Goal: Task Accomplishment & Management: Use online tool/utility

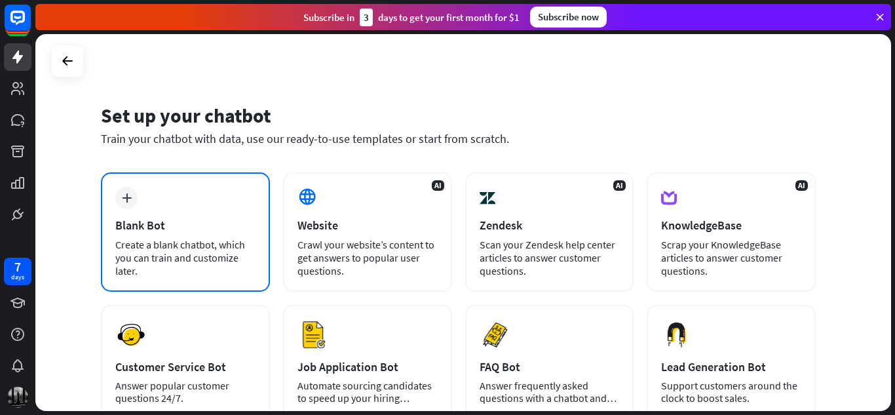
click at [183, 224] on div "Blank Bot" at bounding box center [185, 224] width 140 height 15
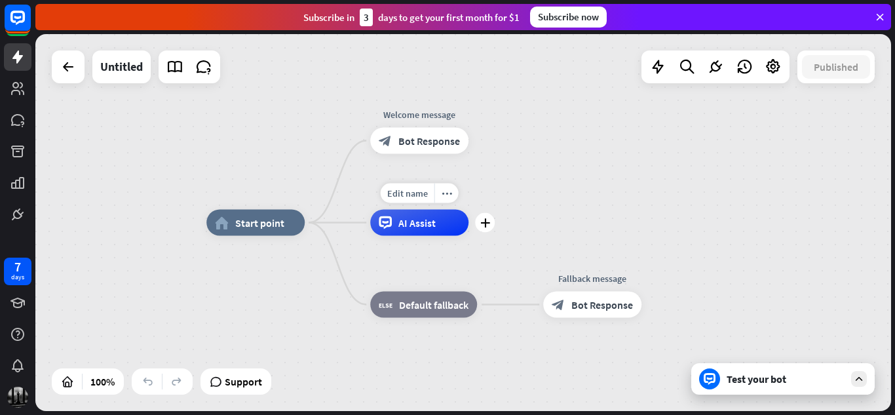
click at [447, 236] on div "Edit name more_horiz plus AI Assist" at bounding box center [419, 223] width 98 height 26
click at [488, 225] on icon "plus" at bounding box center [485, 222] width 10 height 9
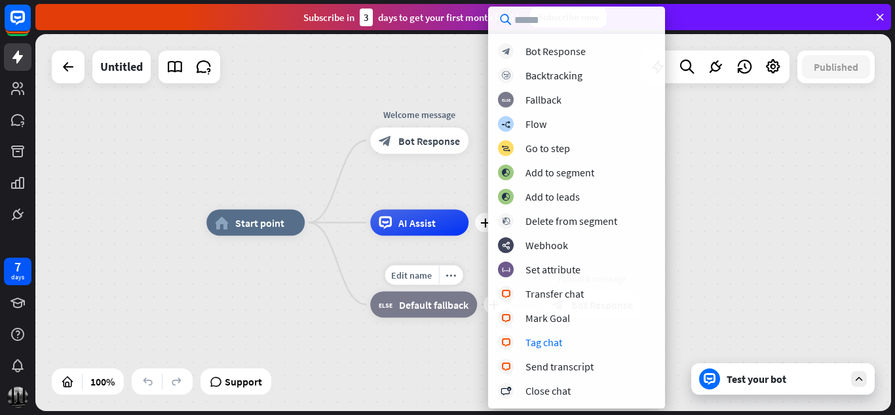
click at [370, 318] on div "Edit name more_horiz plus block_fallback Default fallback" at bounding box center [423, 304] width 107 height 26
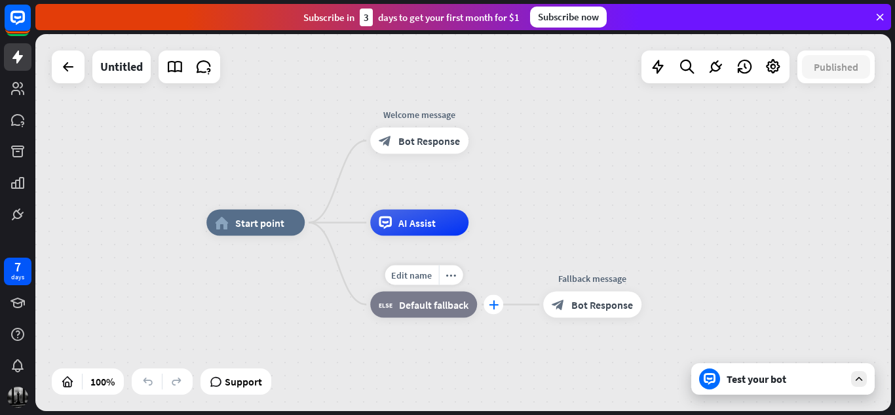
click at [491, 310] on div "plus" at bounding box center [493, 305] width 20 height 20
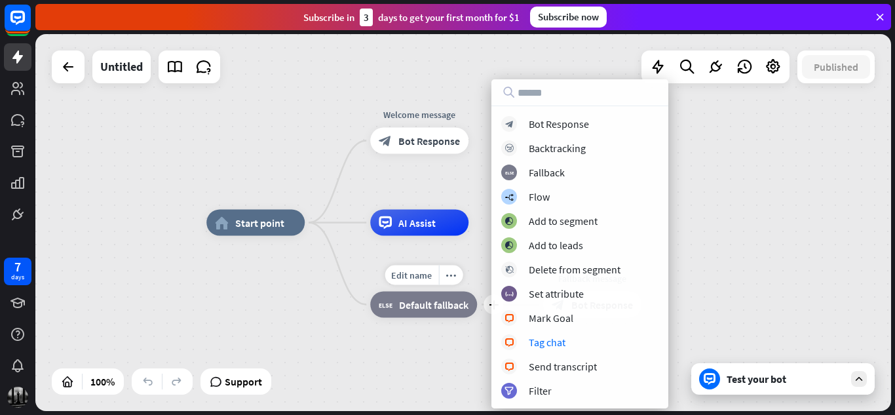
click at [371, 317] on div "block_fallback Default fallback" at bounding box center [423, 304] width 107 height 26
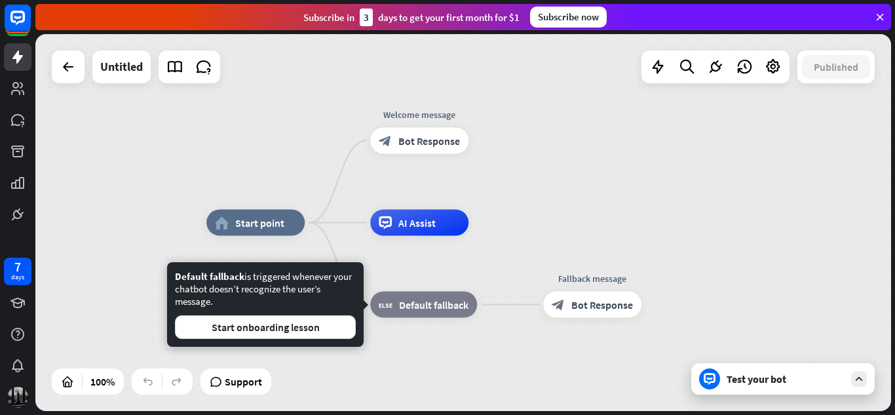
click at [653, 166] on div "home_2 Start point Welcome message block_bot_response Bot Response AI Assist bl…" at bounding box center [462, 222] width 855 height 377
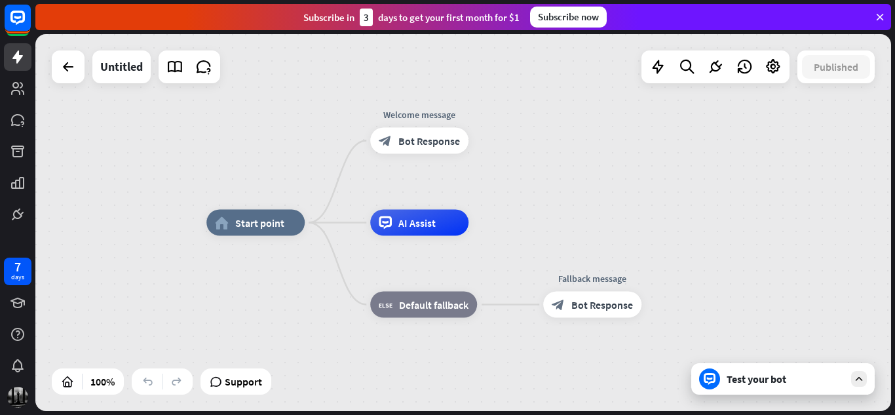
click at [861, 372] on div at bounding box center [859, 379] width 16 height 16
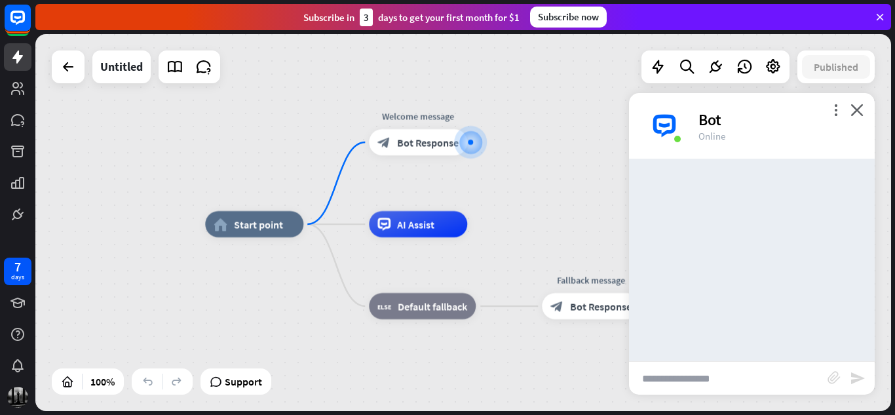
click at [796, 385] on input "text" at bounding box center [728, 378] width 198 height 33
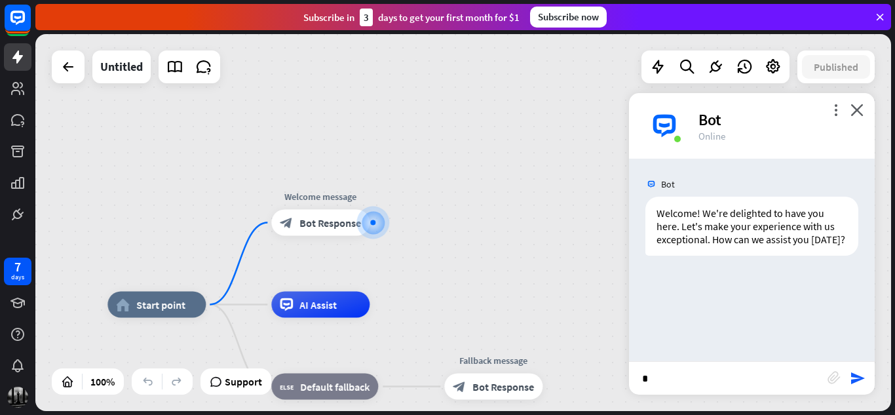
type input "**"
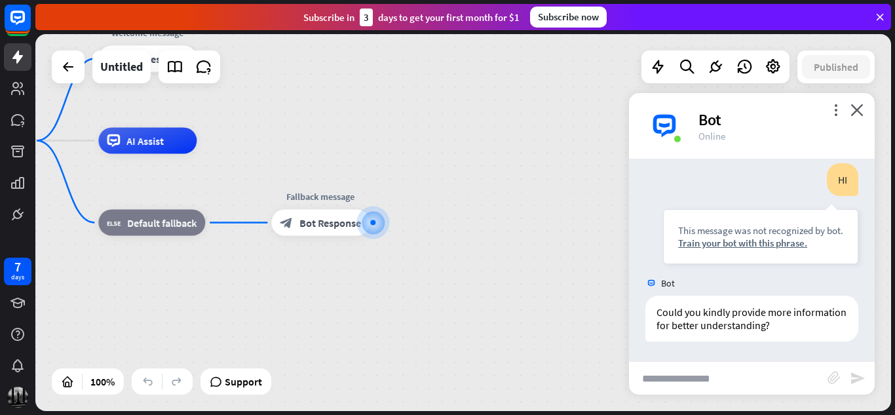
scroll to position [137, 0]
click at [739, 244] on div "Train your bot with this phrase." at bounding box center [760, 242] width 165 height 12
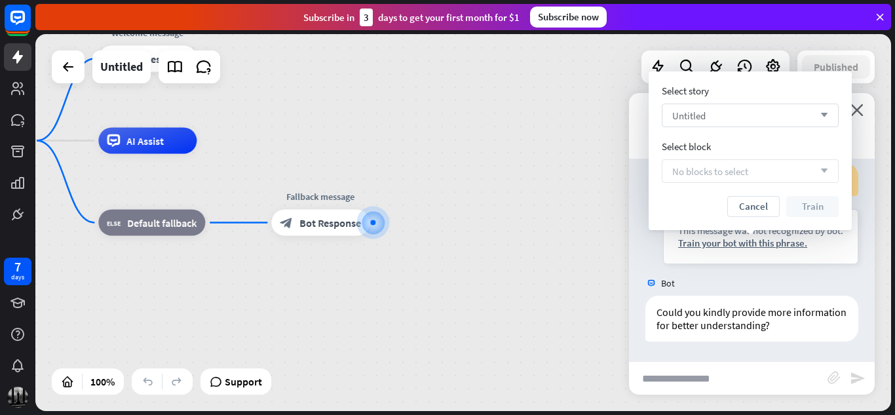
click at [742, 119] on div "Untitled arrow_down" at bounding box center [750, 115] width 177 height 24
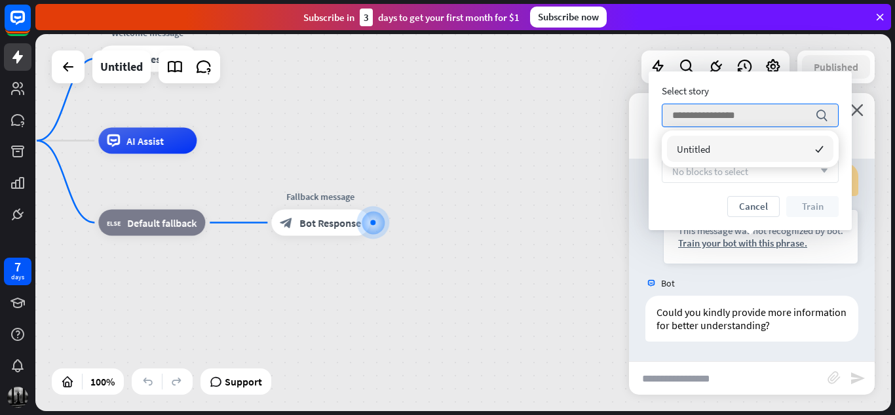
click at [748, 149] on div "Untitled checked" at bounding box center [750, 149] width 166 height 26
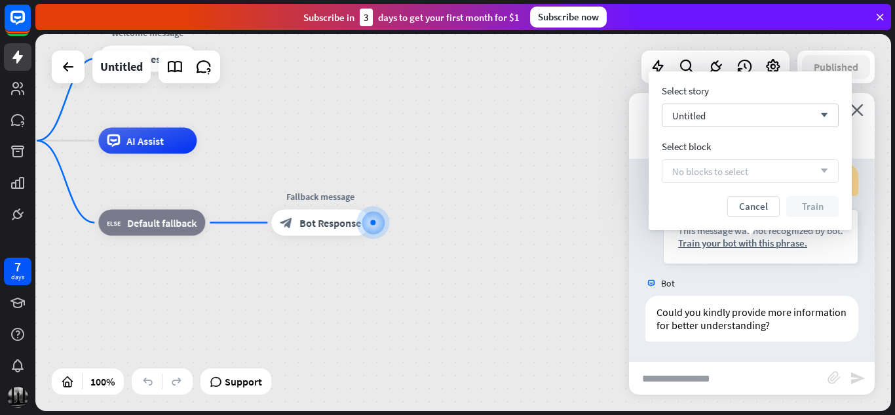
click at [750, 169] on div "No blocks to select arrow_down" at bounding box center [750, 171] width 177 height 24
click at [760, 208] on button "Cancel" at bounding box center [753, 206] width 52 height 21
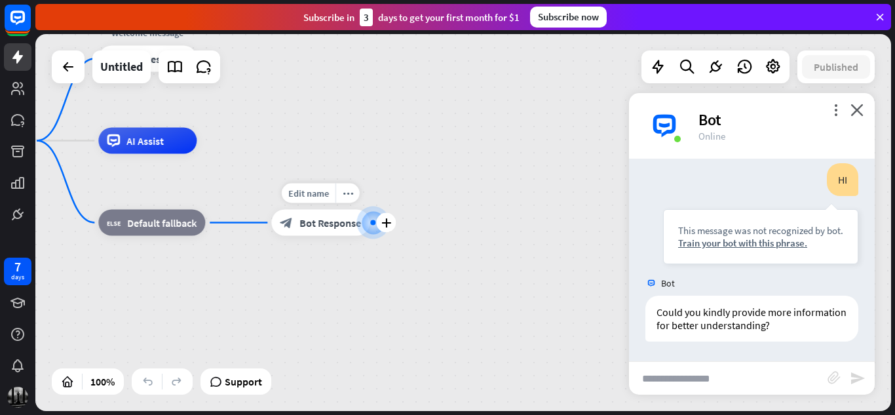
click at [373, 220] on div at bounding box center [372, 222] width 5 height 5
click at [393, 219] on div "plus" at bounding box center [386, 223] width 20 height 20
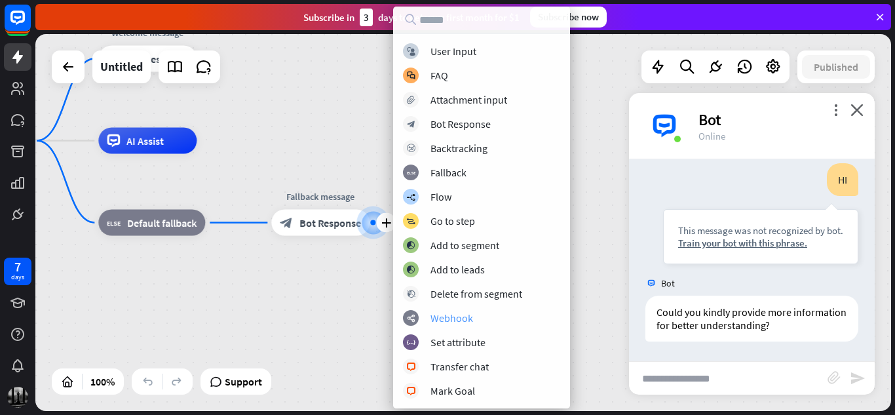
click at [477, 320] on div "webhooks Webhook" at bounding box center [481, 318] width 157 height 16
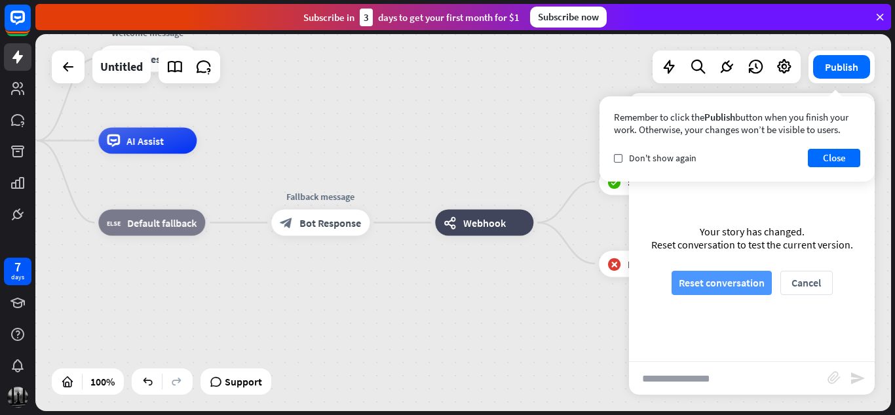
click at [752, 284] on button "Reset conversation" at bounding box center [721, 282] width 100 height 24
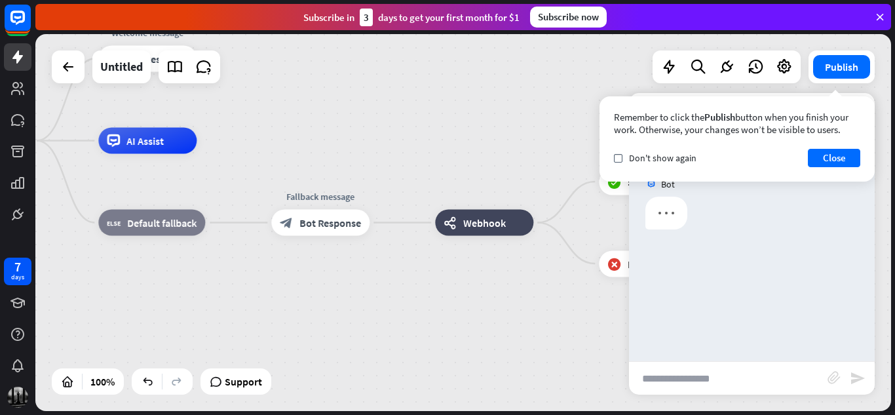
scroll to position [0, 0]
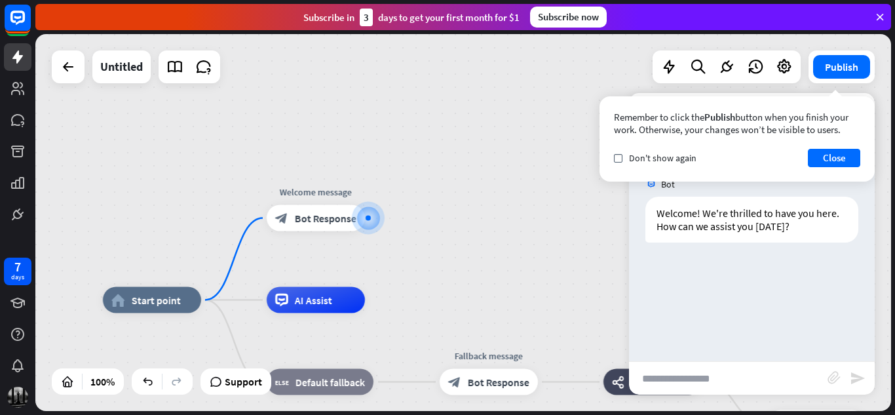
click at [722, 380] on input "text" at bounding box center [728, 378] width 198 height 33
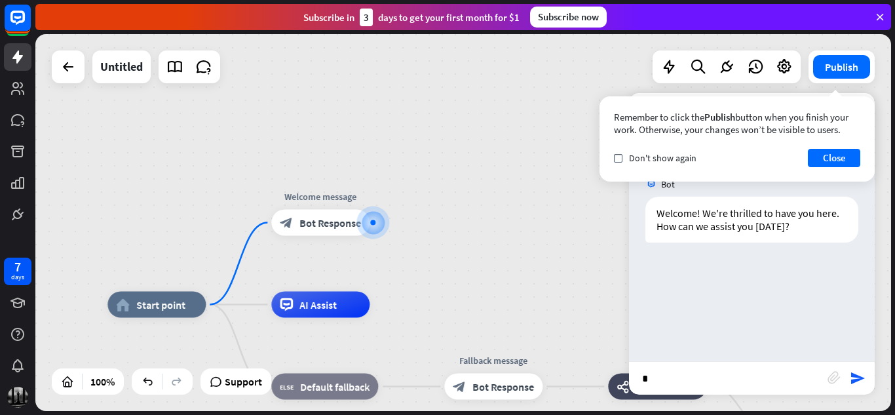
type input "**"
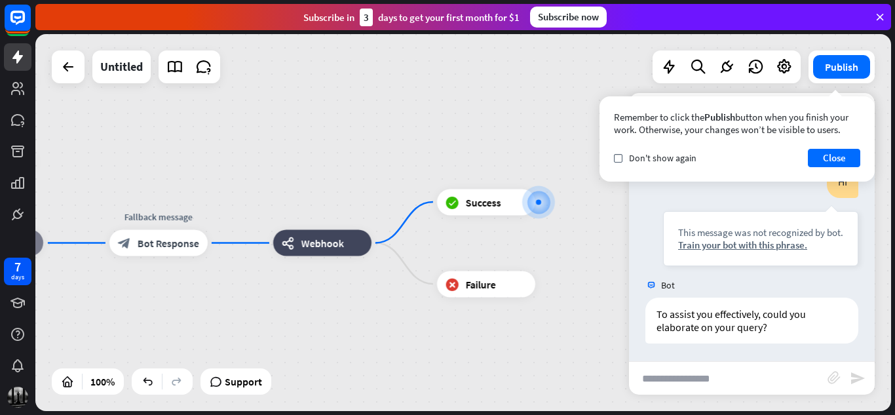
scroll to position [111, 0]
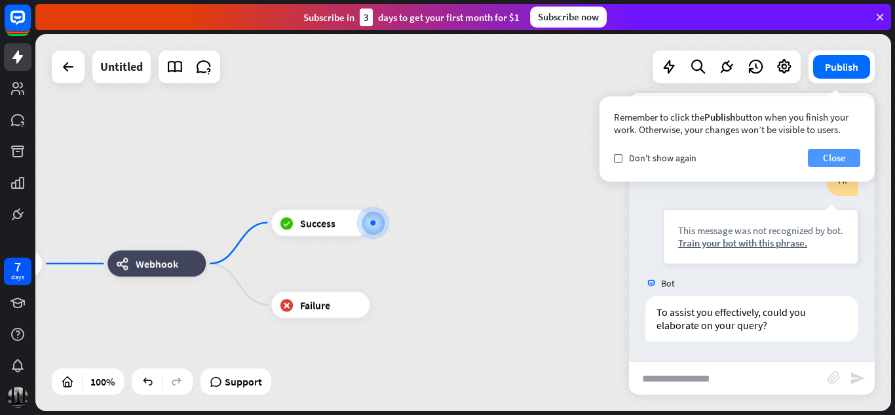
click at [857, 163] on button "Close" at bounding box center [834, 158] width 52 height 18
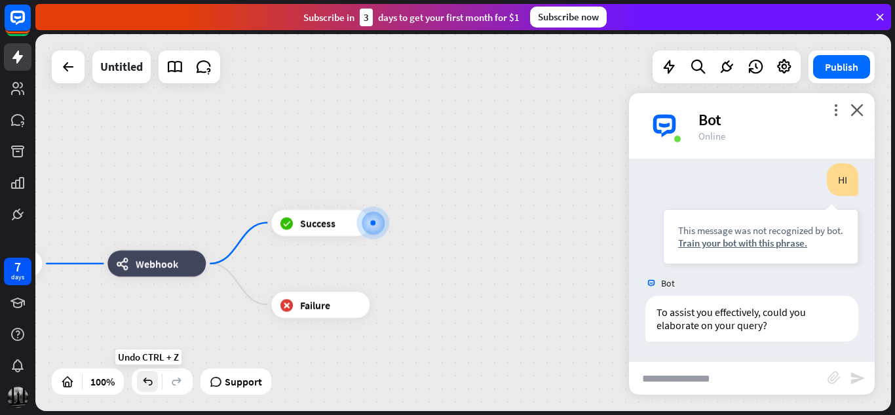
click at [151, 381] on icon at bounding box center [147, 381] width 13 height 13
